Goal: Navigation & Orientation: Find specific page/section

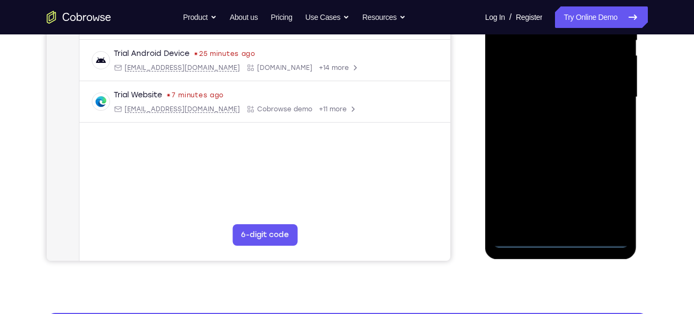
scroll to position [251, 0]
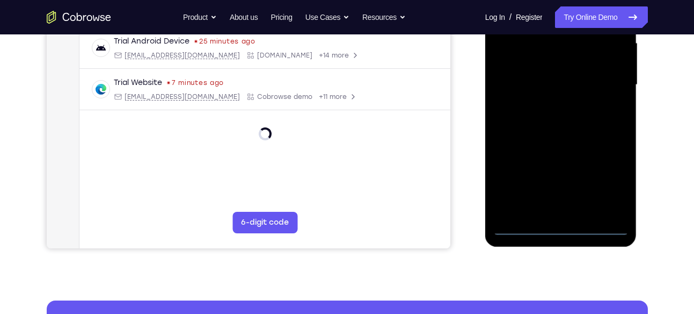
click at [559, 228] on div at bounding box center [560, 84] width 135 height 301
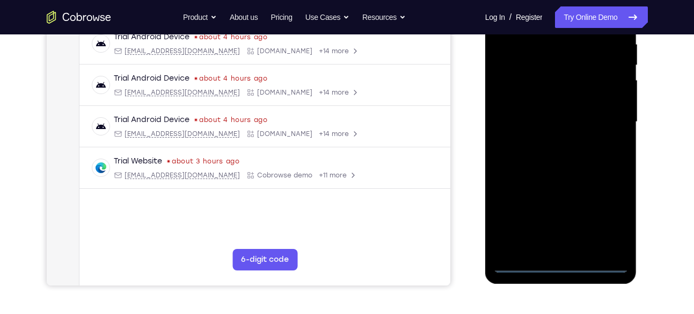
scroll to position [210, 0]
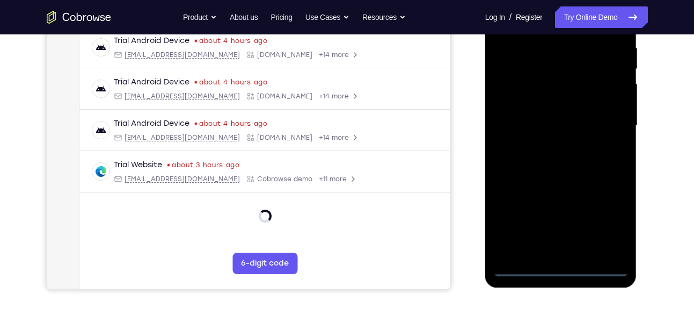
click at [605, 233] on div at bounding box center [560, 125] width 135 height 301
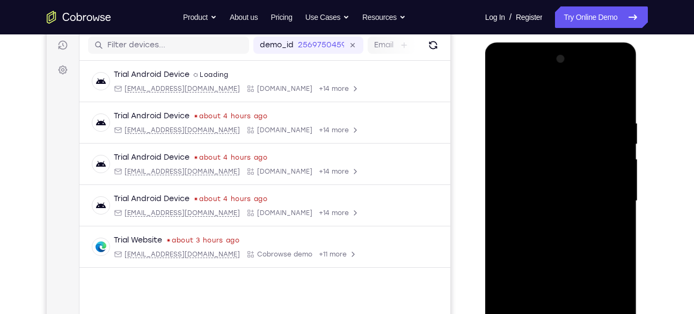
scroll to position [135, 0]
click at [502, 75] on div at bounding box center [560, 201] width 135 height 301
click at [607, 199] on div at bounding box center [560, 201] width 135 height 301
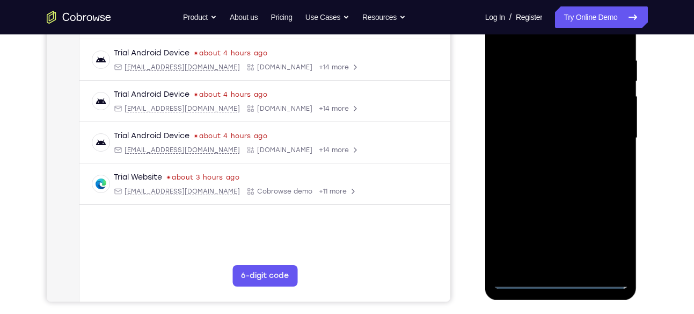
scroll to position [199, 0]
click at [548, 160] on div at bounding box center [560, 137] width 135 height 301
click at [557, 131] on div at bounding box center [560, 137] width 135 height 301
click at [540, 111] on div at bounding box center [560, 137] width 135 height 301
click at [544, 135] on div at bounding box center [560, 137] width 135 height 301
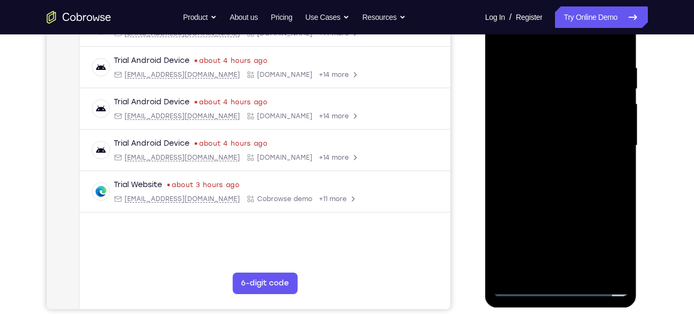
scroll to position [202, 0]
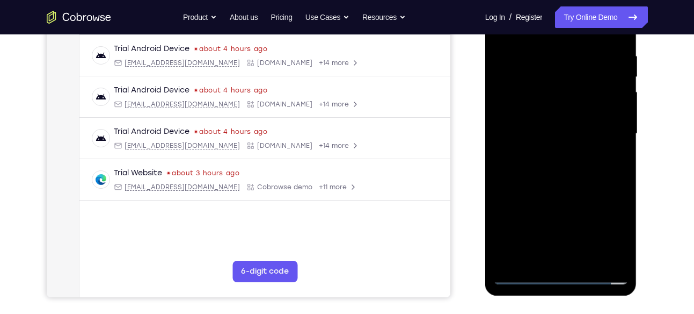
click at [528, 166] on div at bounding box center [560, 133] width 135 height 301
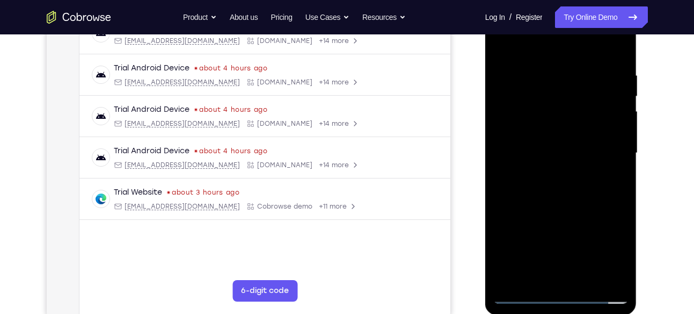
click at [619, 64] on div at bounding box center [560, 153] width 135 height 301
drag, startPoint x: 576, startPoint y: 208, endPoint x: 576, endPoint y: 185, distance: 22.6
click at [576, 185] on div at bounding box center [560, 153] width 135 height 301
drag, startPoint x: 580, startPoint y: 135, endPoint x: 578, endPoint y: 164, distance: 29.0
click at [578, 164] on div at bounding box center [560, 153] width 135 height 301
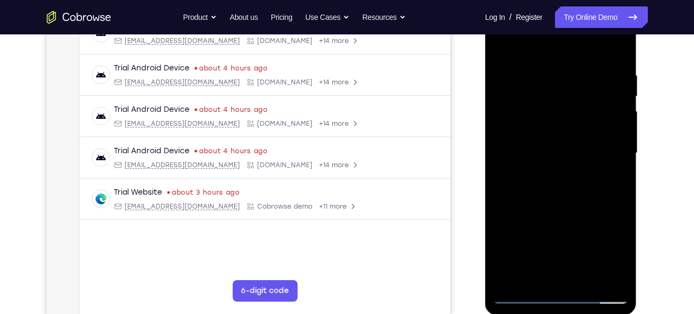
drag, startPoint x: 582, startPoint y: 184, endPoint x: 595, endPoint y: 89, distance: 95.4
click at [595, 89] on div at bounding box center [560, 153] width 135 height 301
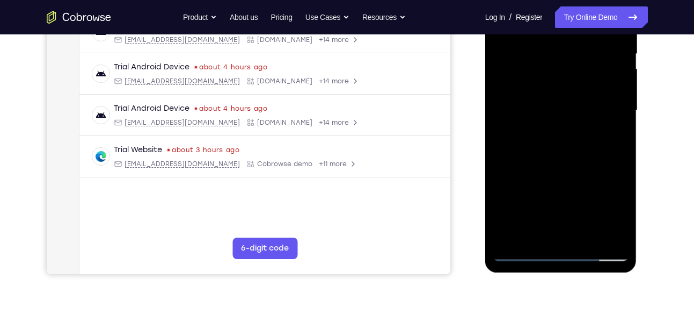
scroll to position [226, 0]
drag, startPoint x: 591, startPoint y: 79, endPoint x: 556, endPoint y: 175, distance: 101.9
click at [556, 175] on div at bounding box center [560, 110] width 135 height 301
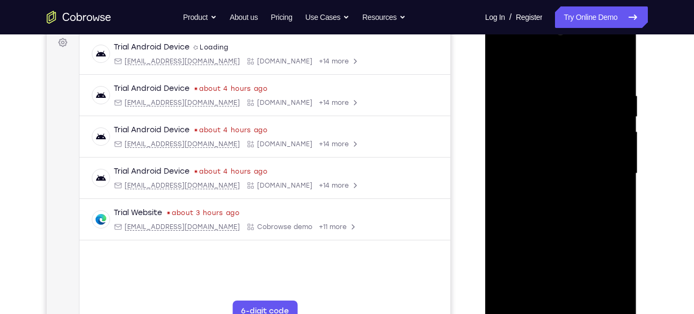
scroll to position [162, 0]
click at [544, 92] on div at bounding box center [560, 174] width 135 height 301
click at [526, 65] on div at bounding box center [560, 174] width 135 height 301
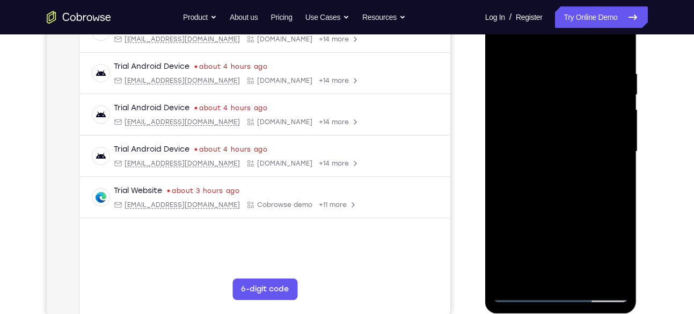
scroll to position [183, 0]
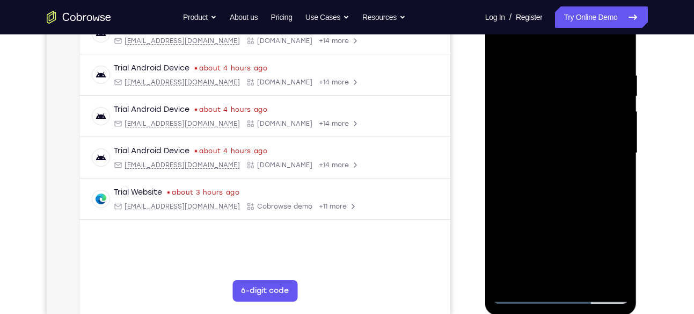
drag, startPoint x: 602, startPoint y: 112, endPoint x: 601, endPoint y: 92, distance: 19.3
click at [601, 92] on div at bounding box center [560, 153] width 135 height 301
drag, startPoint x: 587, startPoint y: 199, endPoint x: 594, endPoint y: 86, distance: 112.4
click at [594, 86] on div at bounding box center [560, 153] width 135 height 301
drag, startPoint x: 605, startPoint y: 96, endPoint x: 586, endPoint y: 187, distance: 92.7
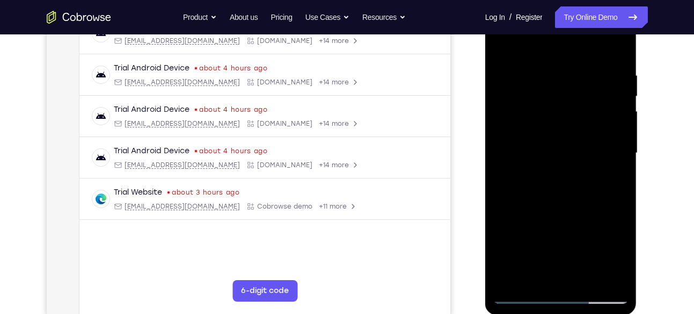
click at [586, 187] on div at bounding box center [560, 153] width 135 height 301
click at [517, 58] on div at bounding box center [560, 153] width 135 height 301
click at [600, 272] on div at bounding box center [560, 153] width 135 height 301
click at [562, 271] on div at bounding box center [560, 153] width 135 height 301
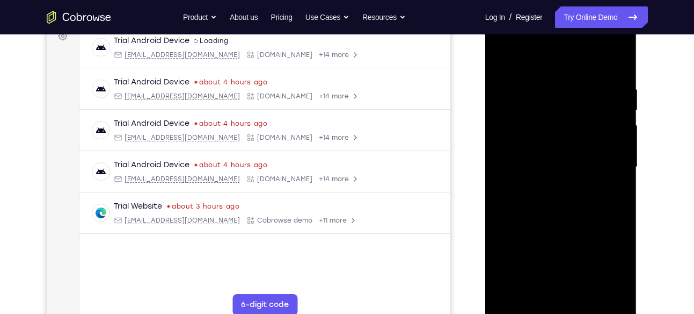
scroll to position [169, 0]
click at [616, 66] on div at bounding box center [560, 167] width 135 height 301
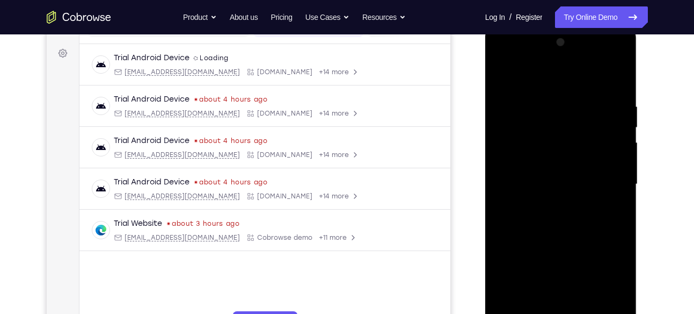
scroll to position [174, 0]
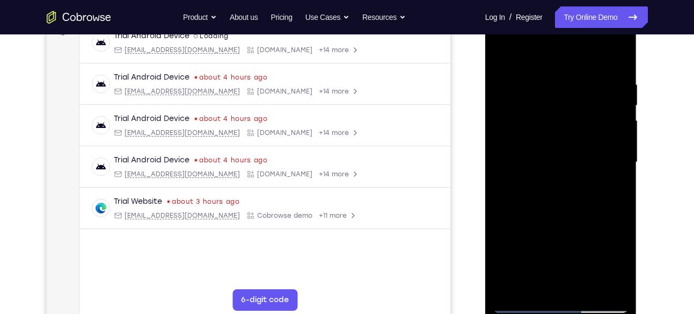
click at [500, 48] on div at bounding box center [560, 162] width 135 height 301
click at [521, 57] on div at bounding box center [560, 162] width 135 height 301
click at [505, 142] on div at bounding box center [560, 162] width 135 height 301
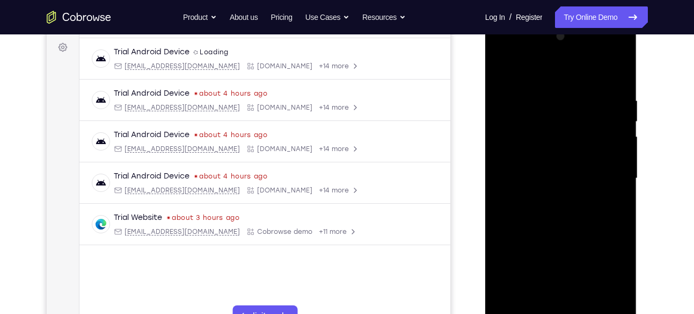
scroll to position [157, 0]
click at [622, 39] on div at bounding box center [560, 178] width 135 height 301
click at [517, 99] on div at bounding box center [560, 178] width 135 height 301
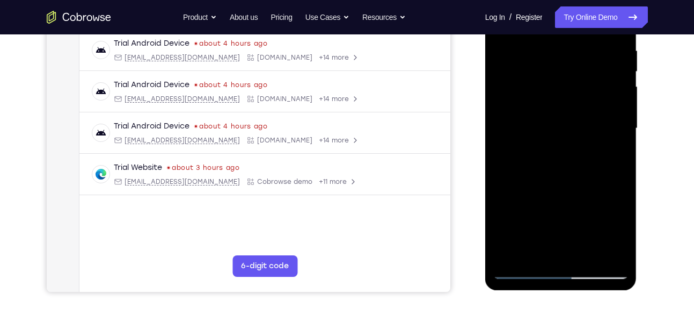
scroll to position [209, 0]
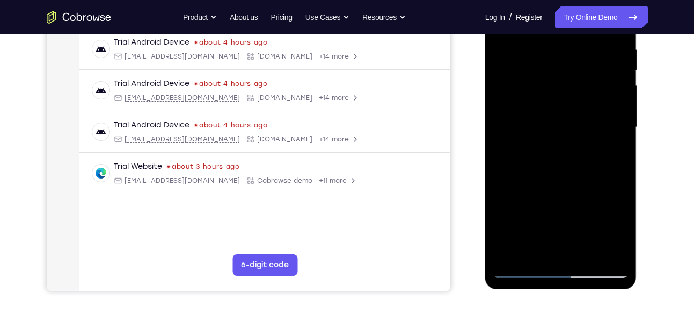
click at [534, 249] on div at bounding box center [560, 127] width 135 height 301
click at [621, 253] on div at bounding box center [560, 127] width 135 height 301
click at [582, 129] on div at bounding box center [560, 127] width 135 height 301
click at [587, 248] on div at bounding box center [560, 127] width 135 height 301
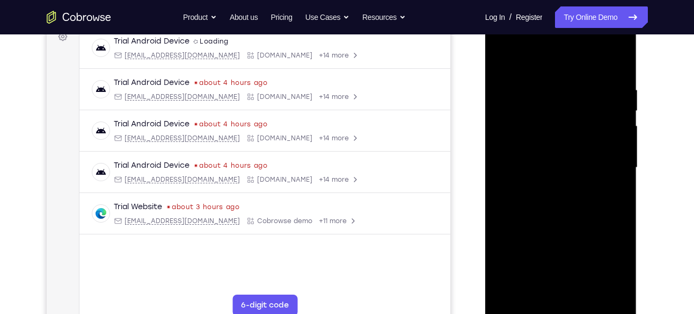
scroll to position [188, 0]
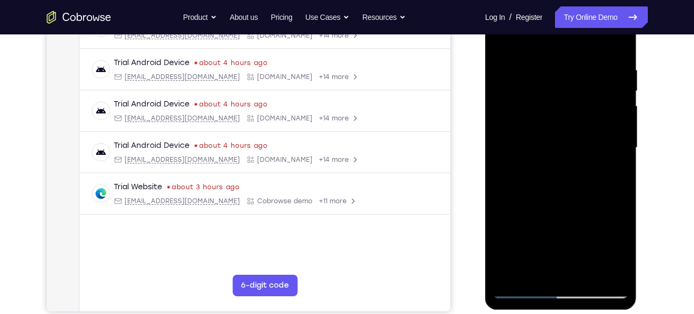
click at [609, 271] on div at bounding box center [560, 147] width 135 height 301
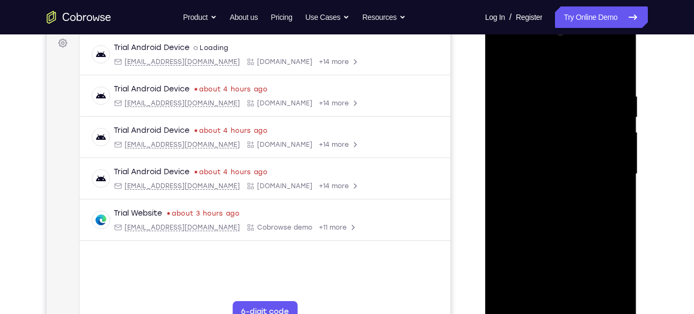
scroll to position [162, 0]
click at [616, 73] on div at bounding box center [560, 174] width 135 height 301
click at [499, 68] on div at bounding box center [560, 174] width 135 height 301
click at [616, 69] on div at bounding box center [560, 174] width 135 height 301
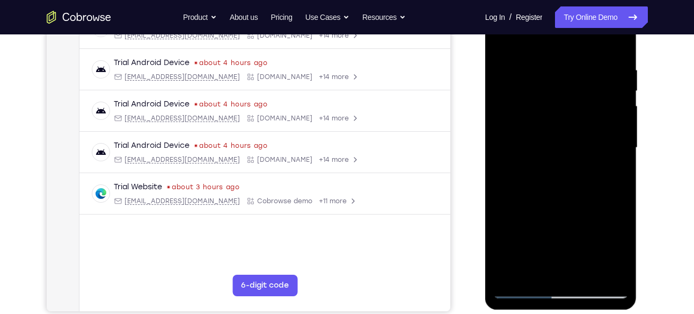
scroll to position [189, 0]
click at [585, 272] on div at bounding box center [560, 147] width 135 height 301
click at [562, 207] on div at bounding box center [560, 147] width 135 height 301
click at [502, 36] on div at bounding box center [560, 147] width 135 height 301
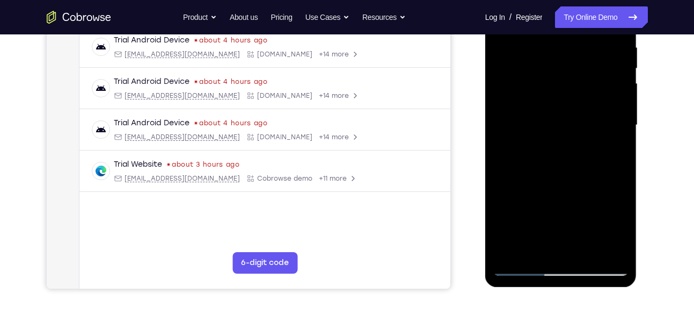
scroll to position [212, 0]
drag, startPoint x: 542, startPoint y: 169, endPoint x: 569, endPoint y: 35, distance: 136.3
click at [569, 35] on div at bounding box center [560, 124] width 135 height 301
drag, startPoint x: 571, startPoint y: 198, endPoint x: 583, endPoint y: 20, distance: 178.7
click at [583, 20] on div at bounding box center [560, 124] width 135 height 301
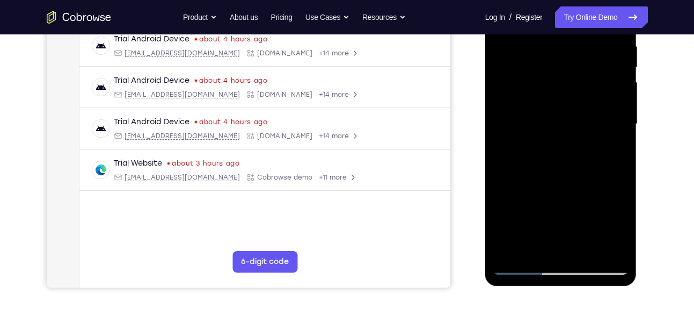
drag, startPoint x: 551, startPoint y: 183, endPoint x: 568, endPoint y: 91, distance: 93.3
click at [568, 91] on div at bounding box center [560, 124] width 135 height 301
drag, startPoint x: 564, startPoint y: 168, endPoint x: 570, endPoint y: 128, distance: 40.7
click at [570, 128] on div at bounding box center [560, 124] width 135 height 301
drag, startPoint x: 571, startPoint y: 177, endPoint x: 602, endPoint y: 49, distance: 131.4
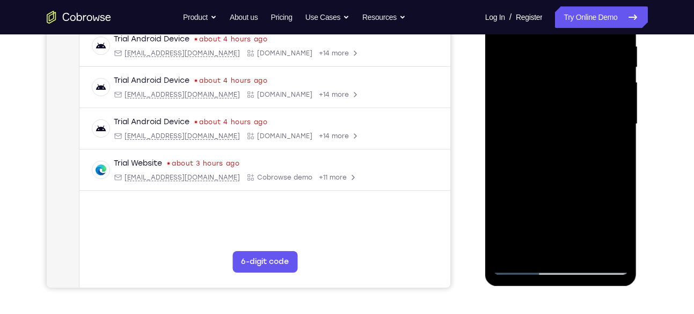
click at [602, 49] on div at bounding box center [560, 124] width 135 height 301
drag, startPoint x: 585, startPoint y: 157, endPoint x: 587, endPoint y: 83, distance: 74.1
click at [587, 83] on div at bounding box center [560, 124] width 135 height 301
drag, startPoint x: 575, startPoint y: 161, endPoint x: 584, endPoint y: 126, distance: 36.6
click at [584, 126] on div at bounding box center [560, 124] width 135 height 301
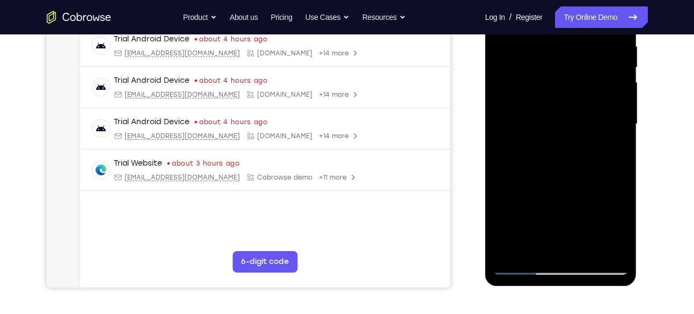
drag, startPoint x: 600, startPoint y: 135, endPoint x: 592, endPoint y: 163, distance: 28.9
click at [592, 163] on div at bounding box center [560, 124] width 135 height 301
click at [621, 140] on div at bounding box center [560, 124] width 135 height 301
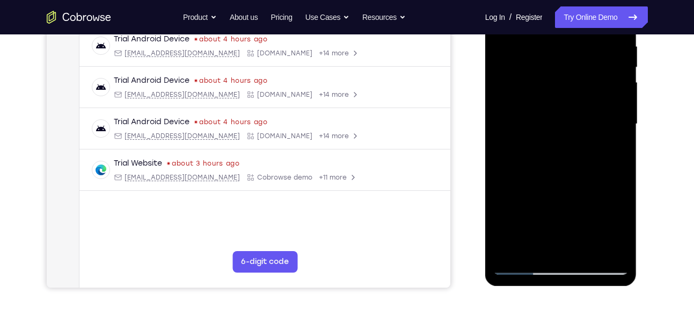
drag, startPoint x: 566, startPoint y: 165, endPoint x: 585, endPoint y: 14, distance: 152.6
click at [585, 14] on div at bounding box center [560, 124] width 135 height 301
drag, startPoint x: 562, startPoint y: 190, endPoint x: 563, endPoint y: 97, distance: 93.4
click at [563, 97] on div at bounding box center [560, 124] width 135 height 301
drag, startPoint x: 595, startPoint y: 181, endPoint x: 596, endPoint y: 70, distance: 111.2
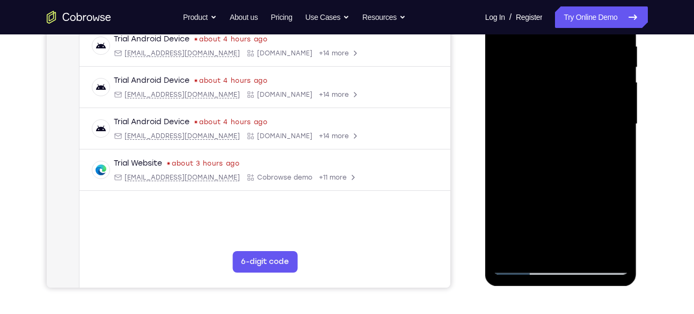
click at [596, 70] on div at bounding box center [560, 124] width 135 height 301
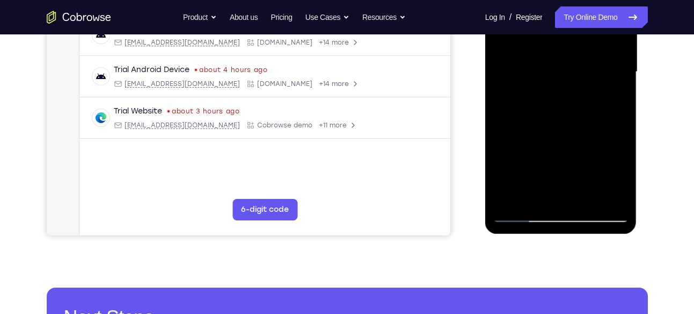
scroll to position [268, 0]
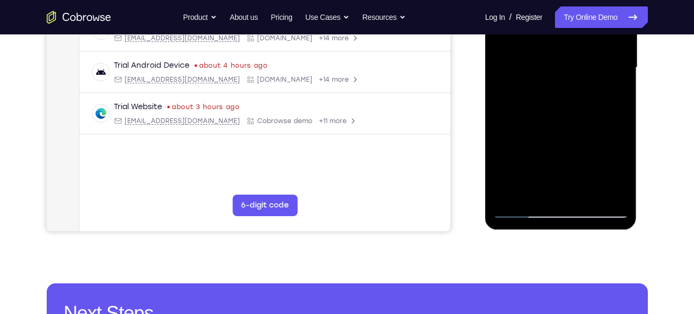
drag, startPoint x: 582, startPoint y: 135, endPoint x: 572, endPoint y: 54, distance: 82.1
click at [572, 54] on div at bounding box center [560, 67] width 135 height 301
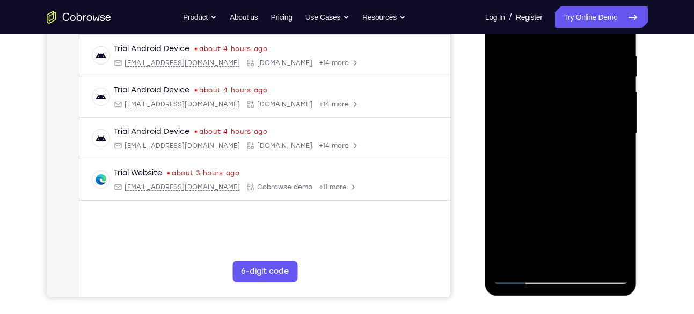
scroll to position [35, 0]
